Goal: Information Seeking & Learning: Learn about a topic

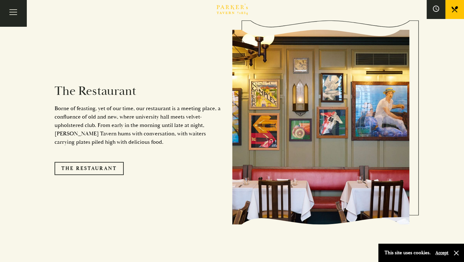
scroll to position [532, 0]
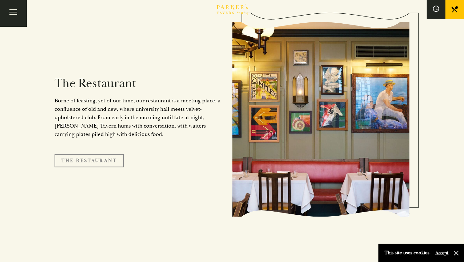
click at [115, 154] on link "The Restaurant" at bounding box center [89, 160] width 69 height 13
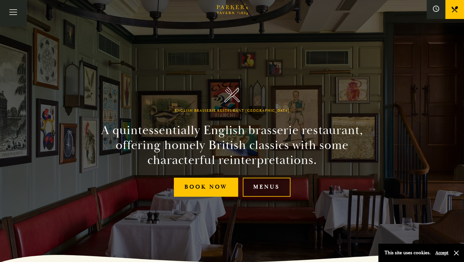
click at [258, 192] on link "Menus" at bounding box center [267, 187] width 48 height 19
click at [12, 9] on button "Toggle navigation" at bounding box center [13, 13] width 26 height 26
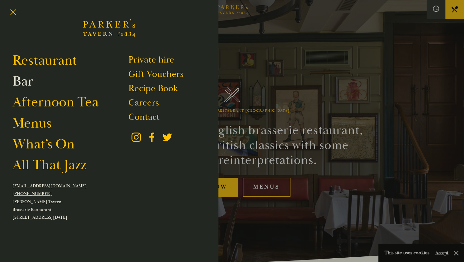
click at [23, 86] on link "Bar" at bounding box center [22, 81] width 21 height 17
click at [14, 16] on button "Toggle navigation" at bounding box center [13, 13] width 26 height 26
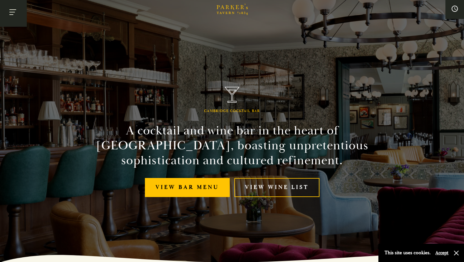
click at [17, 12] on button "Toggle navigation" at bounding box center [13, 13] width 26 height 26
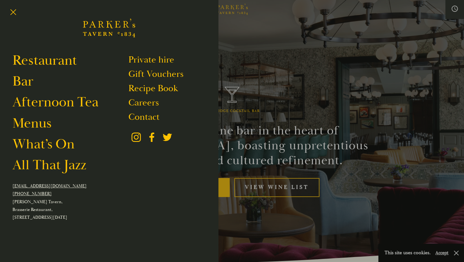
click at [103, 25] on icon "Brasserie Restaurant Cambridge | Parker's Tavern Cambridge Parker's Tavern is a…" at bounding box center [109, 27] width 52 height 37
click at [407, 127] on div at bounding box center [232, 131] width 464 height 262
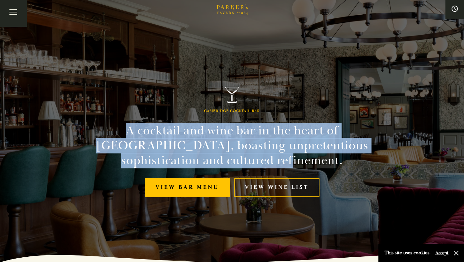
drag, startPoint x: 295, startPoint y: 160, endPoint x: 93, endPoint y: 128, distance: 205.3
click at [93, 128] on h2 "A cocktail and wine bar in the heart of Cambridge, boasting unpretentious sophi…" at bounding box center [232, 145] width 284 height 45
copy h2 "A cocktail and wine bar in the heart of Cambridge, boasting unpretentious sophi…"
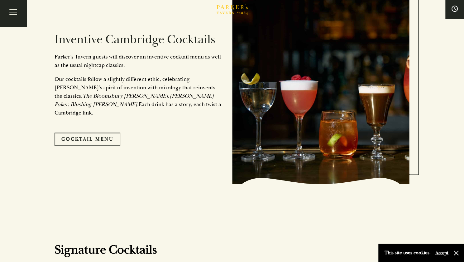
scroll to position [375, 0]
drag, startPoint x: 153, startPoint y: 111, endPoint x: 54, endPoint y: 61, distance: 110.4
click at [55, 61] on div "Inventive Cambridge Cocktails P arker’s Tavern guests will discover an inventiv…" at bounding box center [144, 86] width 178 height 181
copy div "P arker’s Tavern guests will discover an inventive cocktail menu as well as the…"
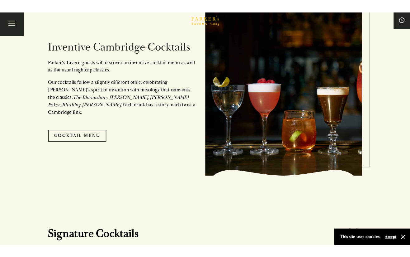
scroll to position [370, 0]
